Goal: Transaction & Acquisition: Purchase product/service

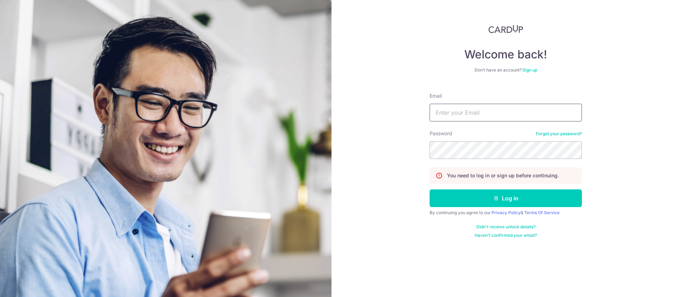
click at [447, 116] on input "Email" at bounding box center [506, 113] width 152 height 18
type input "[EMAIL_ADDRESS][DOMAIN_NAME]"
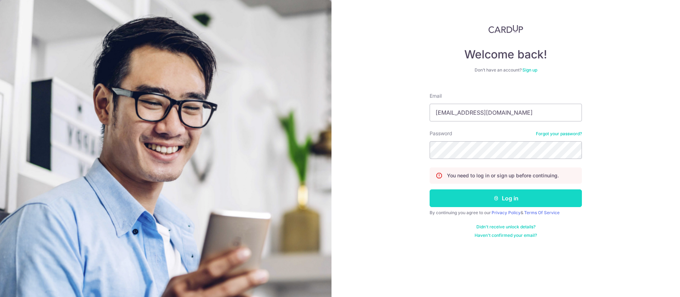
click at [509, 200] on button "Log in" at bounding box center [506, 198] width 152 height 18
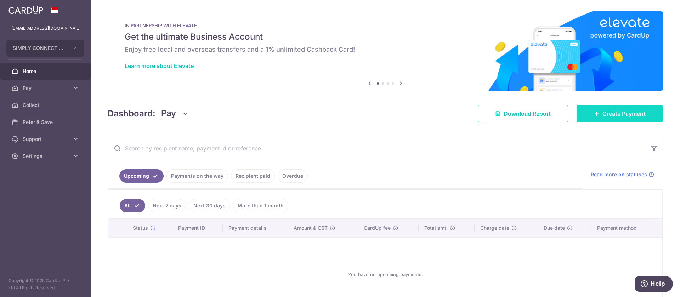
click at [614, 113] on span "Create Payment" at bounding box center [623, 113] width 43 height 8
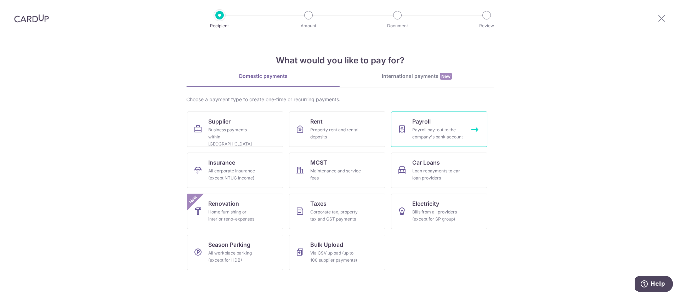
click at [434, 131] on div "Payroll pay-out to the company's bank account" at bounding box center [437, 133] width 51 height 14
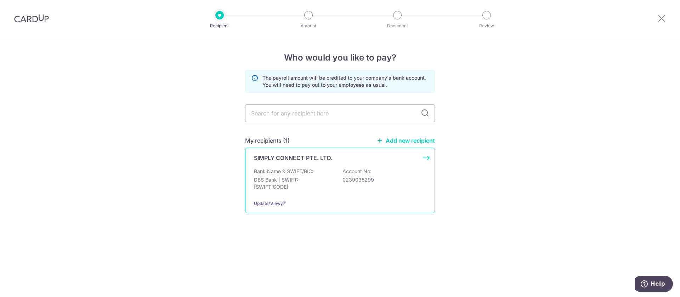
click at [300, 172] on p "Bank Name & SWIFT/BIC:" at bounding box center [283, 171] width 59 height 7
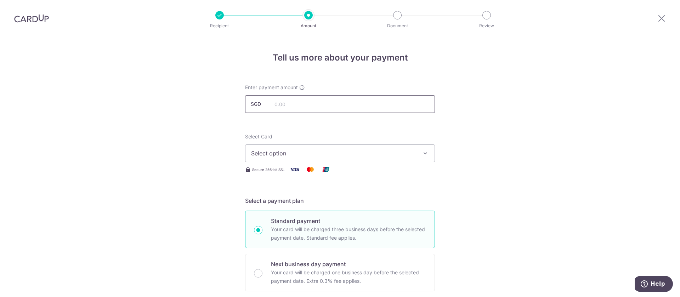
click at [310, 102] on input "text" at bounding box center [340, 104] width 190 height 18
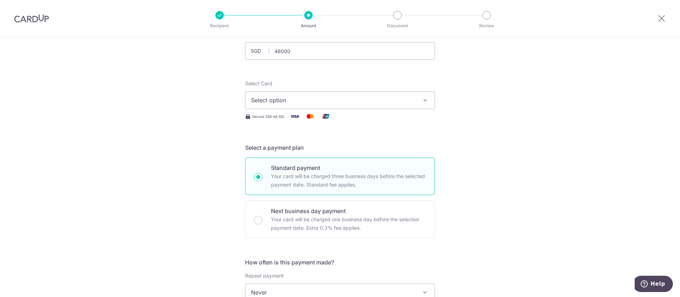
type input "48,000.00"
click at [311, 104] on span "Select option" at bounding box center [333, 100] width 165 height 8
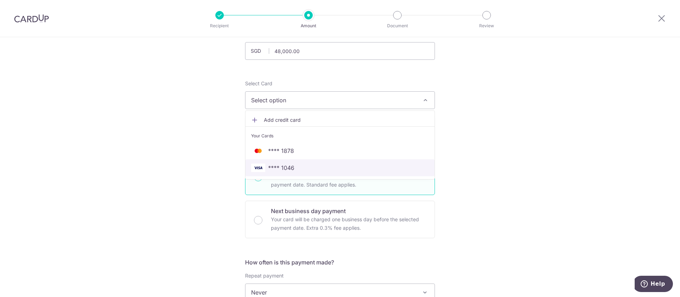
click at [301, 168] on span "**** 1046" at bounding box center [340, 168] width 178 height 8
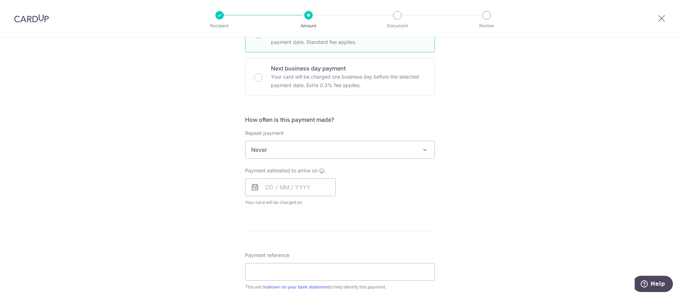
scroll to position [212, 0]
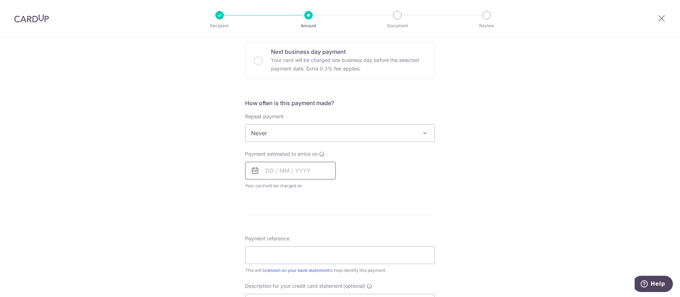
click at [291, 171] on input "text" at bounding box center [290, 171] width 91 height 18
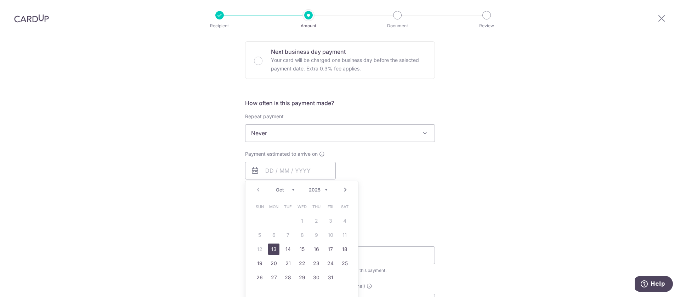
click at [273, 252] on link "13" at bounding box center [273, 249] width 11 height 11
type input "[DATE]"
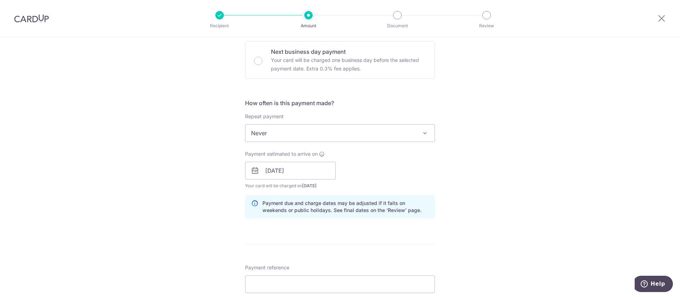
scroll to position [319, 0]
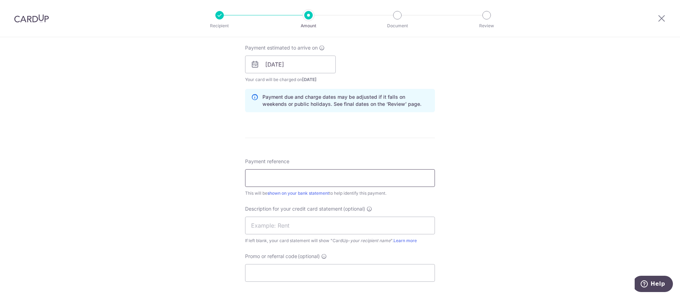
click at [331, 180] on input "Payment reference" at bounding box center [340, 178] width 190 height 18
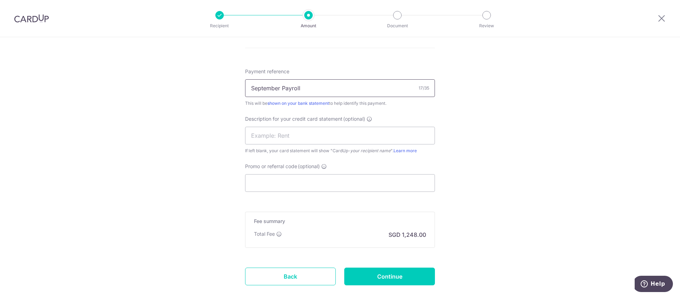
scroll to position [425, 0]
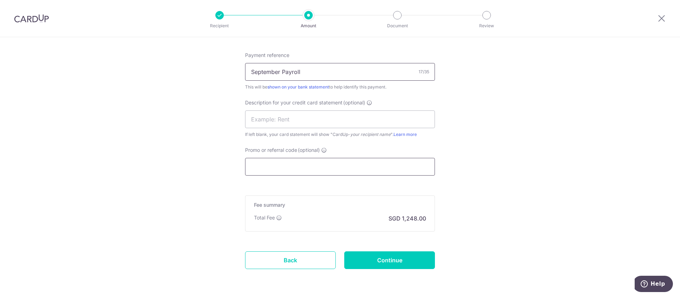
type input "September Payroll"
click at [343, 167] on input "Promo or referral code (optional)" at bounding box center [340, 167] width 190 height 18
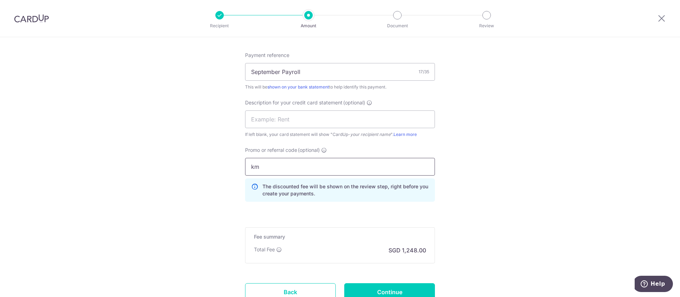
type input "k"
type input "KM175"
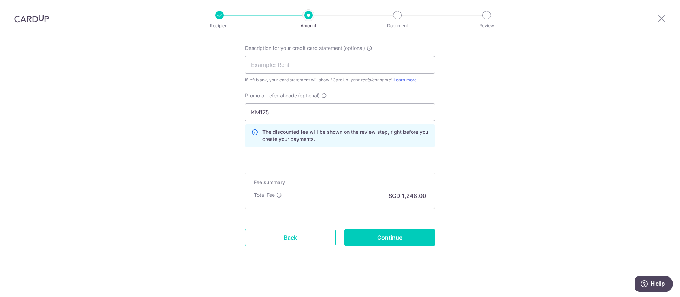
scroll to position [482, 0]
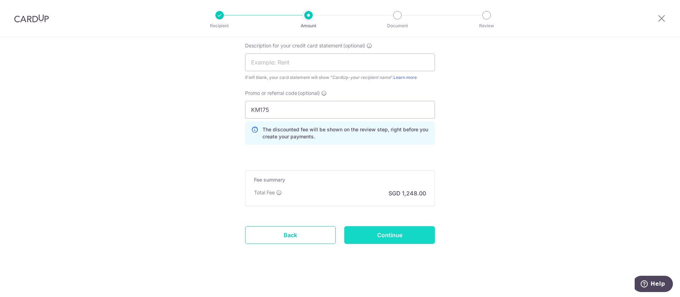
click at [393, 236] on input "Continue" at bounding box center [389, 235] width 91 height 18
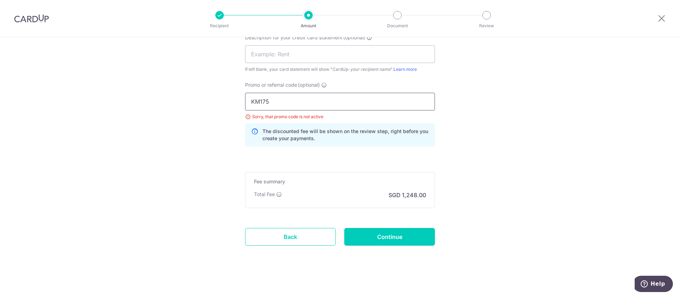
scroll to position [492, 0]
click at [298, 230] on link "Back" at bounding box center [290, 235] width 91 height 18
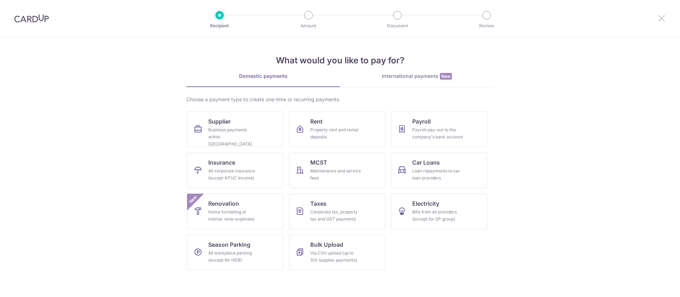
click at [664, 18] on icon at bounding box center [661, 18] width 8 height 9
